Goal: Information Seeking & Learning: Learn about a topic

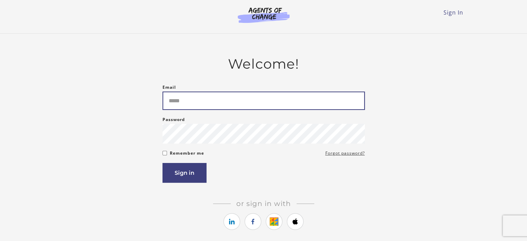
click at [205, 103] on input "Email" at bounding box center [263, 100] width 202 height 18
type input "**********"
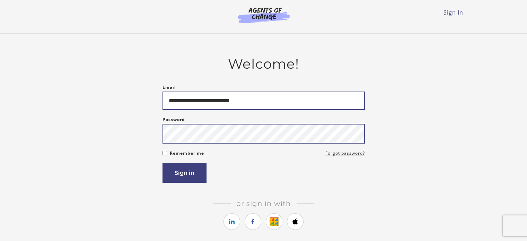
click at [162, 163] on button "Sign in" at bounding box center [184, 173] width 44 height 20
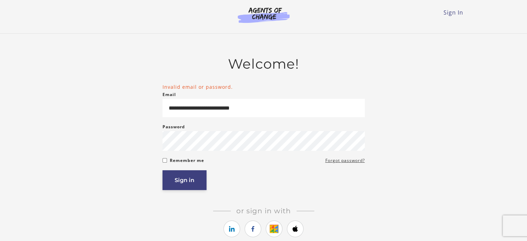
click at [183, 181] on button "Sign in" at bounding box center [184, 180] width 44 height 20
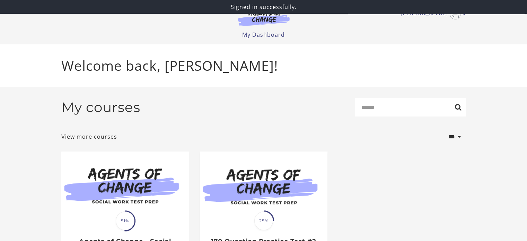
scroll to position [78, 0]
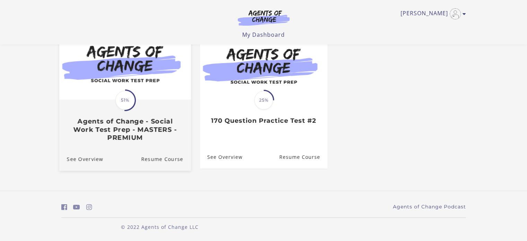
click at [131, 106] on span "51%" at bounding box center [124, 99] width 19 height 19
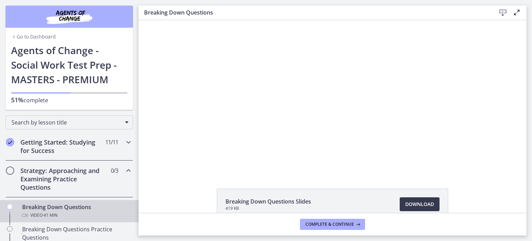
click at [115, 144] on div "Getting Started: Studying for Success 11 / 11 Completed" at bounding box center [69, 146] width 127 height 28
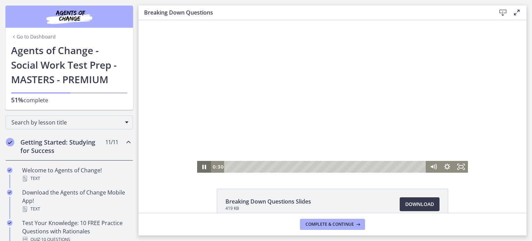
click at [199, 167] on icon "Pause" at bounding box center [204, 167] width 14 height 12
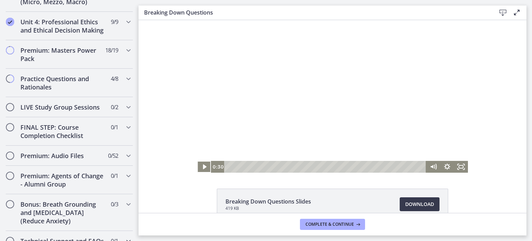
scroll to position [569, 0]
click at [75, 91] on h2 "Practice Questions and Rationales" at bounding box center [62, 83] width 84 height 17
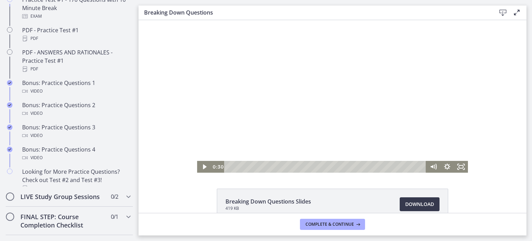
scroll to position [295, 0]
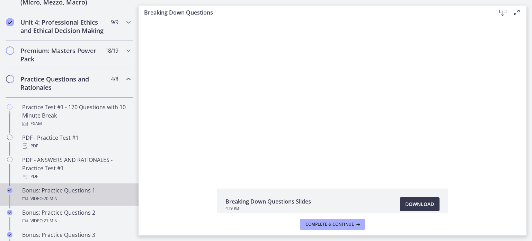
click at [90, 193] on div "Bonus: Practice Questions 1 Video · 20 min" at bounding box center [76, 194] width 108 height 17
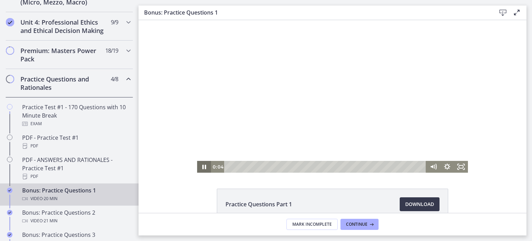
click at [199, 168] on icon "Pause" at bounding box center [204, 167] width 14 height 12
